Goal: Task Accomplishment & Management: Manage account settings

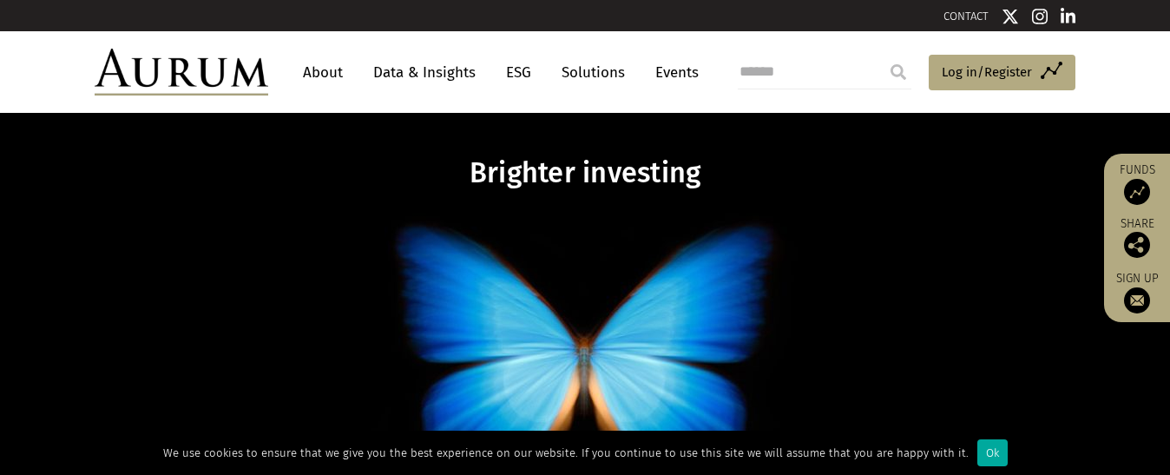
click at [329, 69] on link "About" at bounding box center [322, 72] width 57 height 32
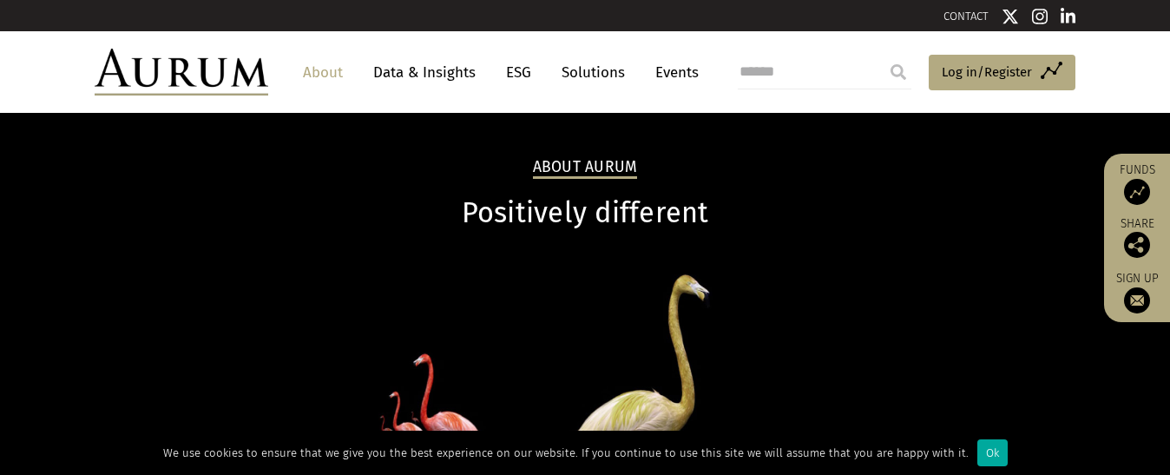
click at [1137, 293] on img at bounding box center [1137, 300] width 26 height 26
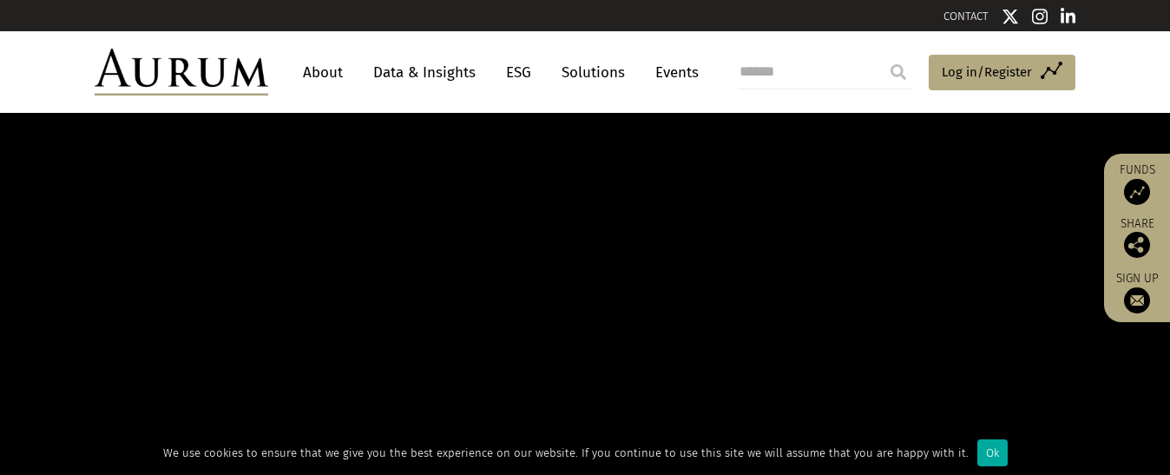
click at [1017, 69] on span "Log in/Register" at bounding box center [987, 72] width 90 height 21
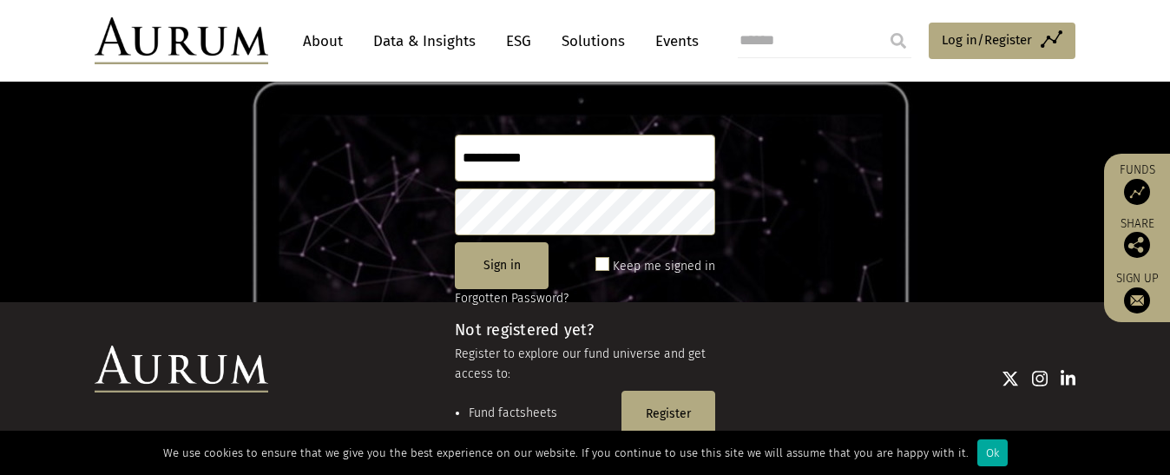
scroll to position [174, 0]
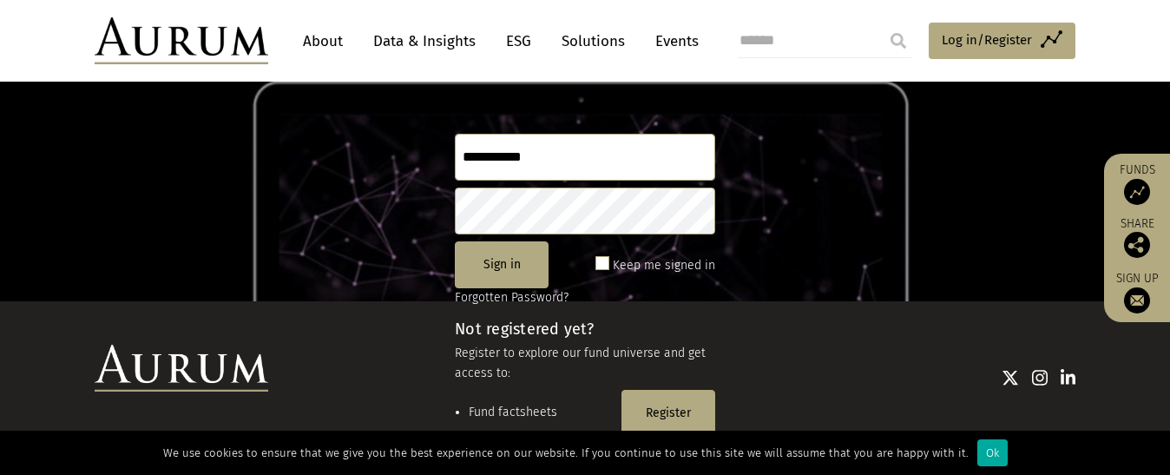
click at [556, 161] on input "**********" at bounding box center [585, 157] width 260 height 47
click at [551, 150] on input "**********" at bounding box center [585, 157] width 260 height 47
type input "*"
type input "**********"
click at [664, 406] on div at bounding box center [671, 377] width 807 height 64
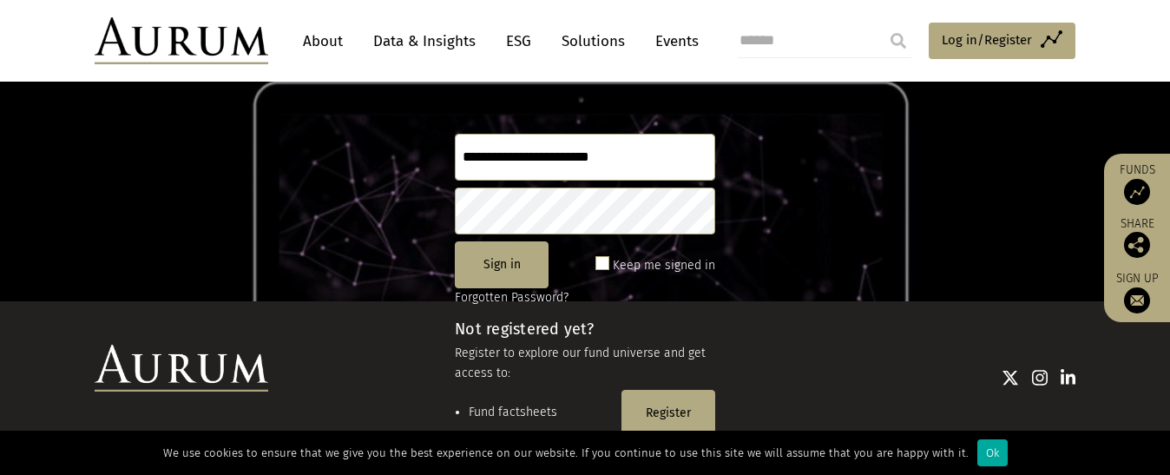
click at [665, 419] on div "© Aurum Funds Limited Privacy Statement Website Ts & Cs Policies FATCA Sustaina…" at bounding box center [585, 416] width 1016 height 143
click at [655, 408] on div at bounding box center [671, 377] width 807 height 64
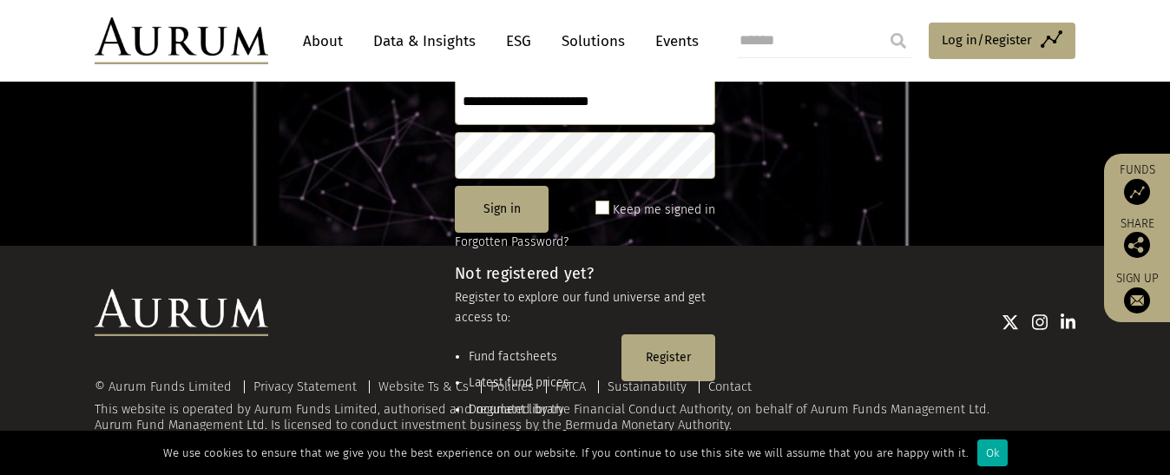
scroll to position [230, 0]
click at [670, 352] on div at bounding box center [671, 320] width 807 height 64
click at [977, 454] on div "Ok" at bounding box center [992, 452] width 30 height 27
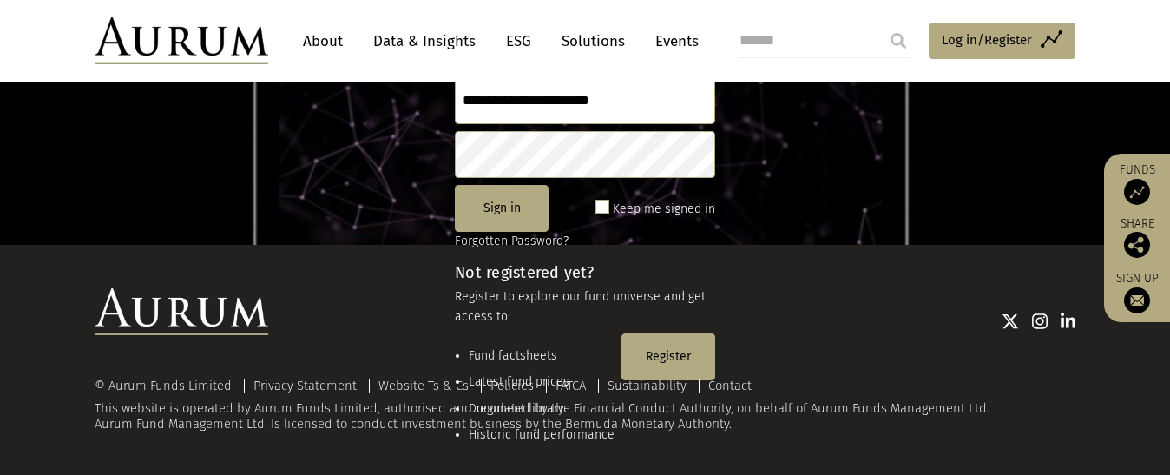
click at [657, 350] on div at bounding box center [671, 320] width 807 height 64
click at [660, 353] on div "© Aurum Funds Limited Privacy Statement Website Ts & Cs Policies FATCA Sustaina…" at bounding box center [585, 359] width 1016 height 143
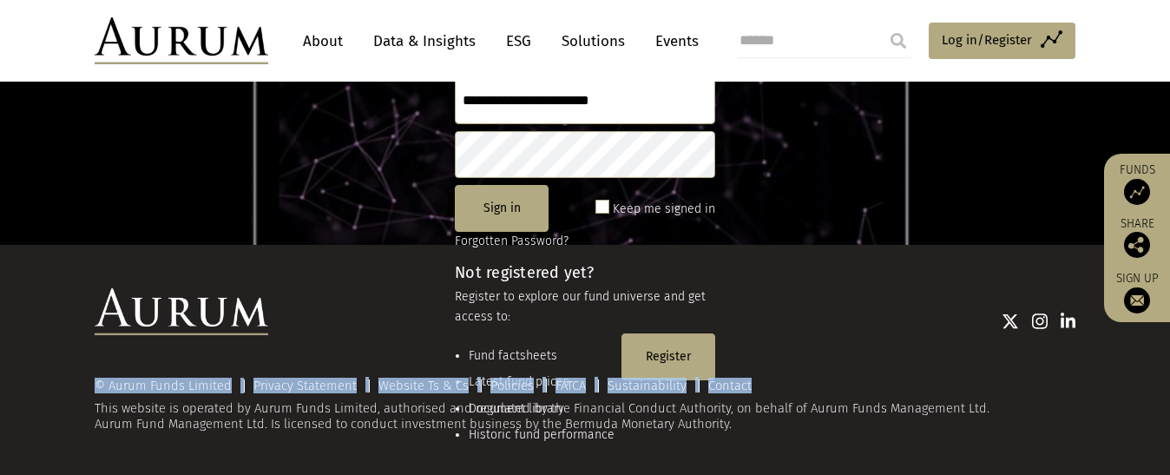
click at [660, 353] on div "© Aurum Funds Limited Privacy Statement Website Ts & Cs Policies FATCA Sustaina…" at bounding box center [585, 359] width 1016 height 143
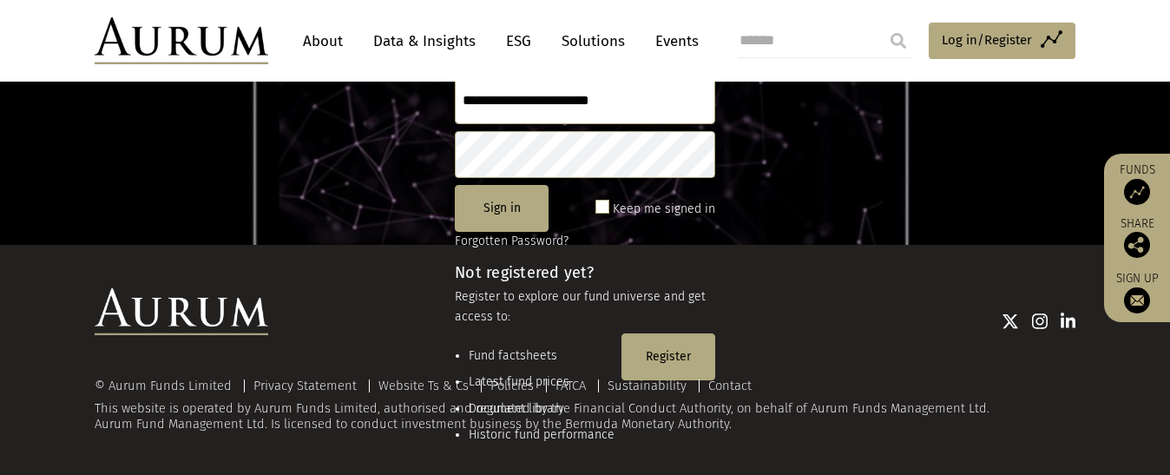
click at [817, 332] on div at bounding box center [671, 320] width 807 height 23
click at [663, 355] on div "© Aurum Funds Limited Privacy Statement Website Ts & Cs Policies FATCA Sustaina…" at bounding box center [585, 359] width 1016 height 143
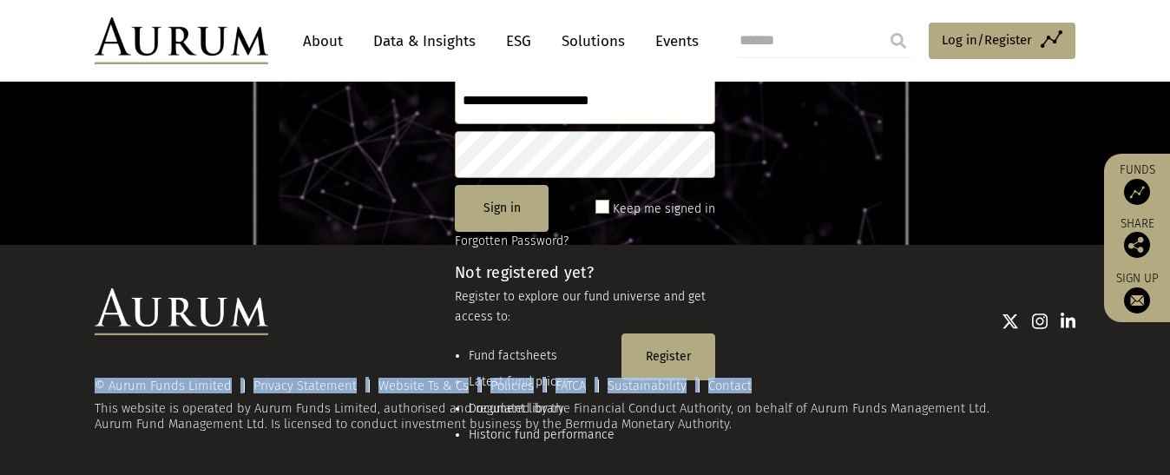
click at [663, 355] on div "© Aurum Funds Limited Privacy Statement Website Ts & Cs Policies FATCA Sustaina…" at bounding box center [585, 359] width 1016 height 143
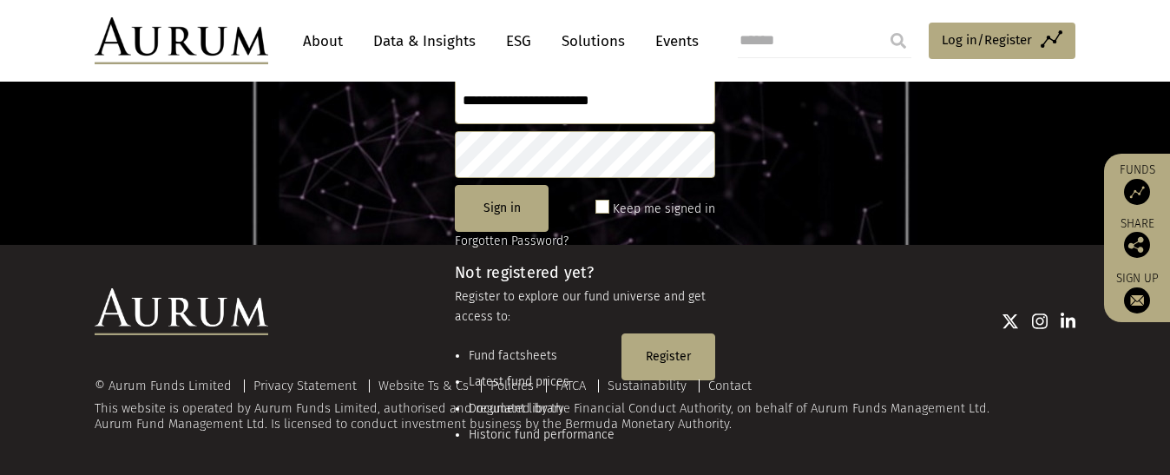
click at [739, 345] on div at bounding box center [671, 320] width 807 height 64
click at [668, 353] on div "© Aurum Funds Limited Privacy Statement Website Ts & Cs Policies FATCA Sustaina…" at bounding box center [585, 359] width 1016 height 143
